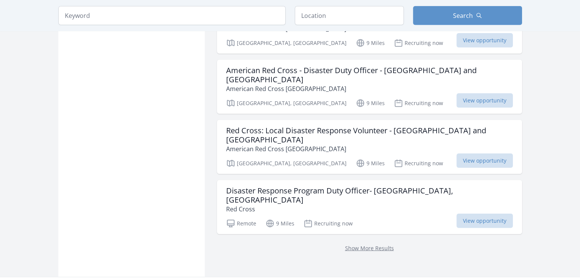
scroll to position [1994, 0]
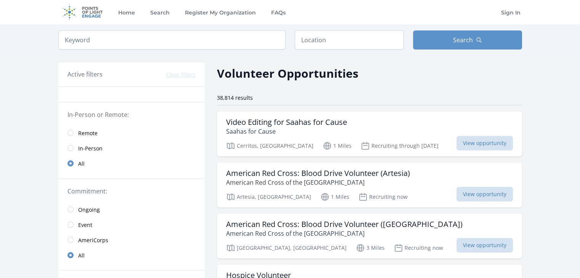
click at [87, 132] on span "Remote" at bounding box center [87, 134] width 19 height 8
